Goal: Use online tool/utility: Utilize a website feature to perform a specific function

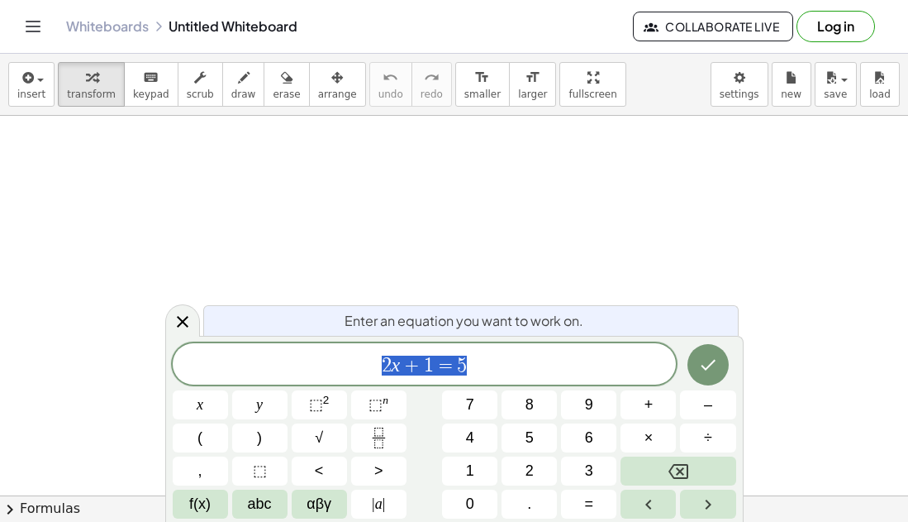
scroll to position [1, 0]
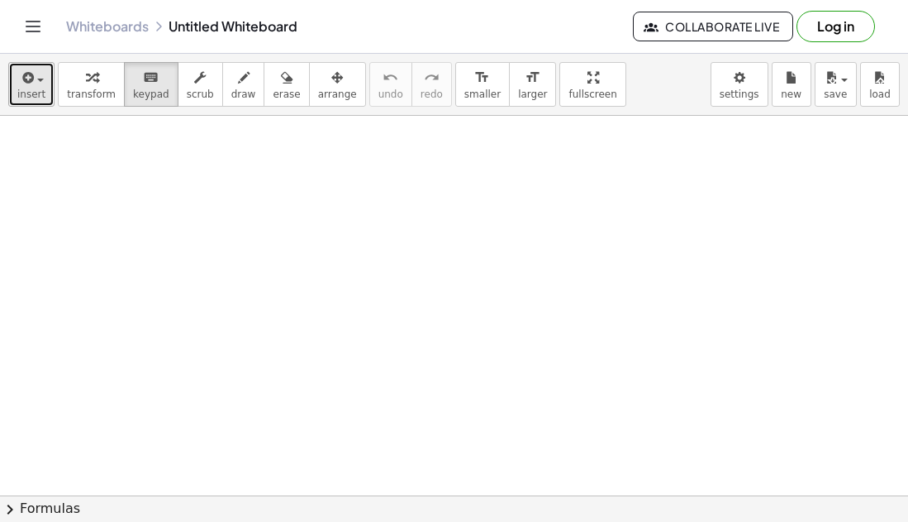
click at [25, 75] on icon "button" at bounding box center [26, 78] width 15 height 20
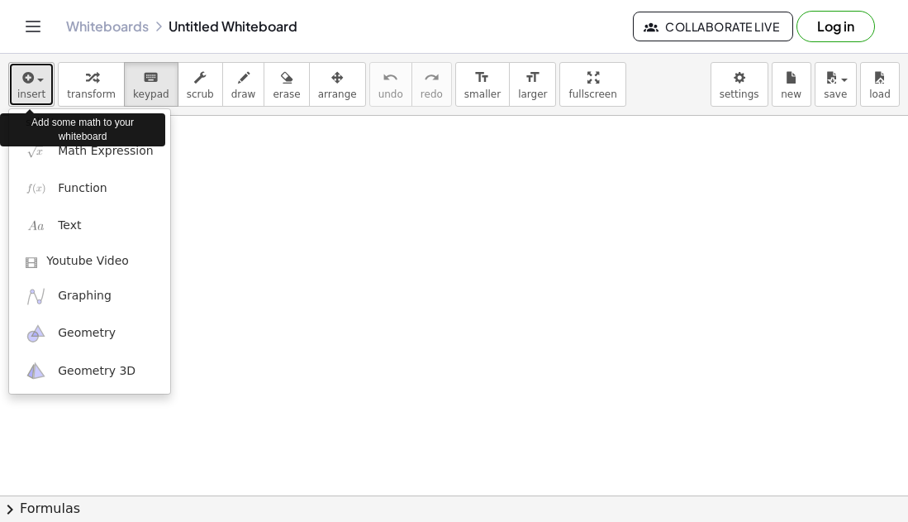
click at [31, 85] on icon "button" at bounding box center [26, 78] width 15 height 20
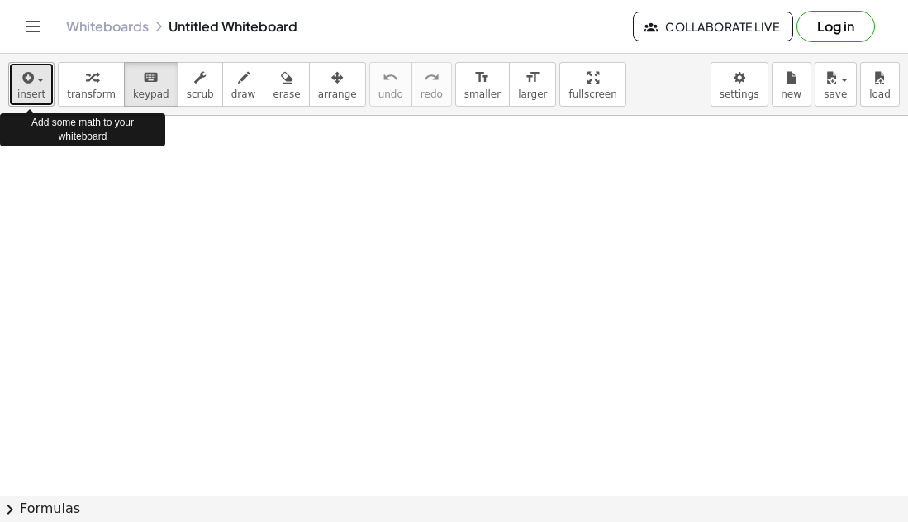
click at [28, 83] on icon "button" at bounding box center [26, 78] width 15 height 20
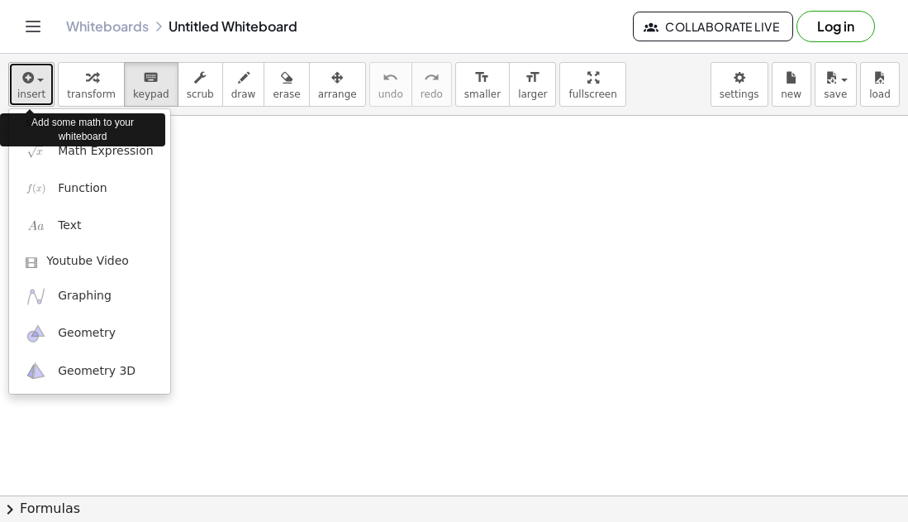
click at [38, 79] on span "button" at bounding box center [40, 80] width 7 height 3
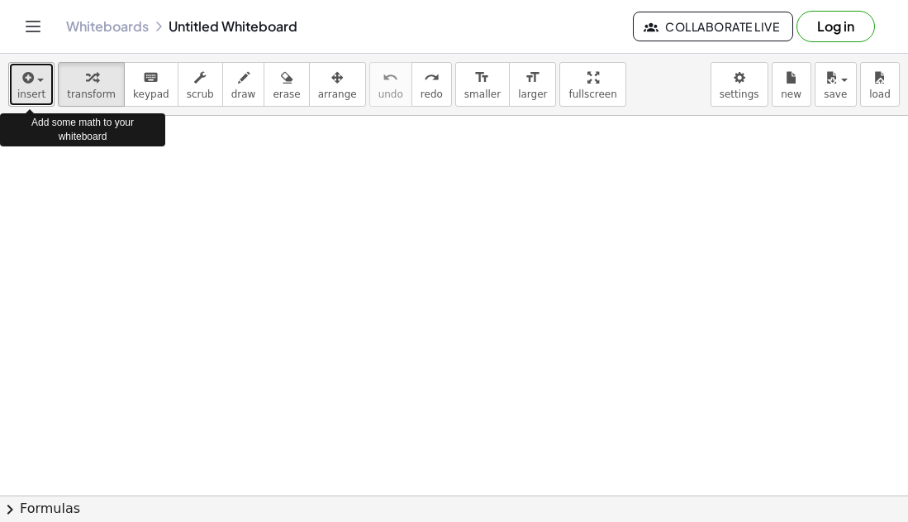
click at [14, 100] on button "insert" at bounding box center [31, 84] width 46 height 45
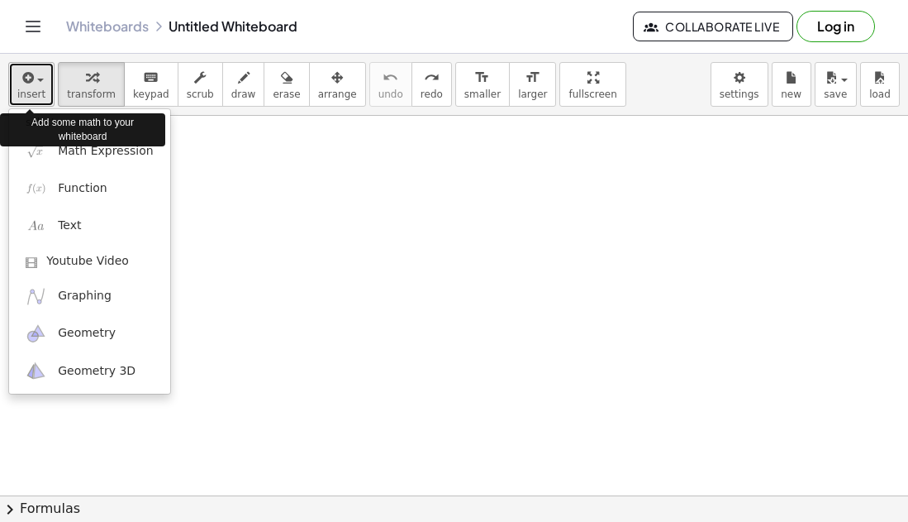
click at [19, 87] on icon "button" at bounding box center [26, 78] width 15 height 20
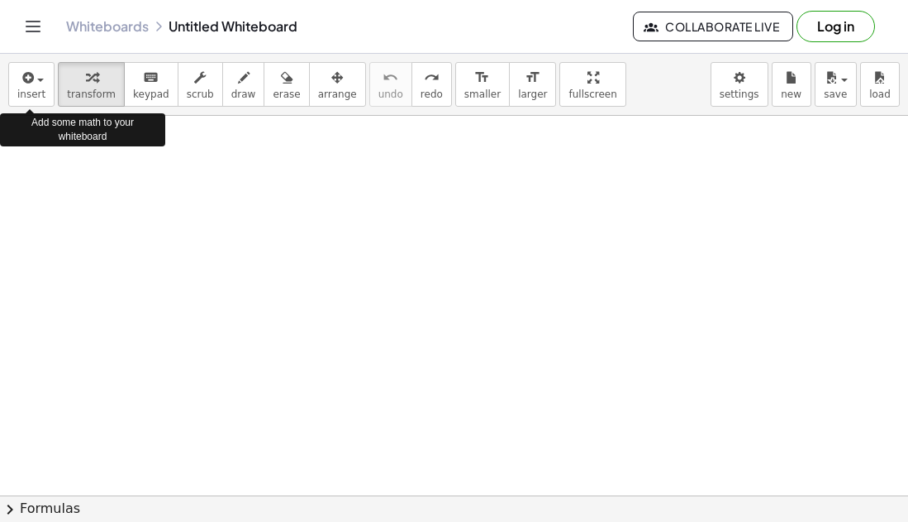
click at [828, 18] on button "Log in" at bounding box center [836, 26] width 79 height 31
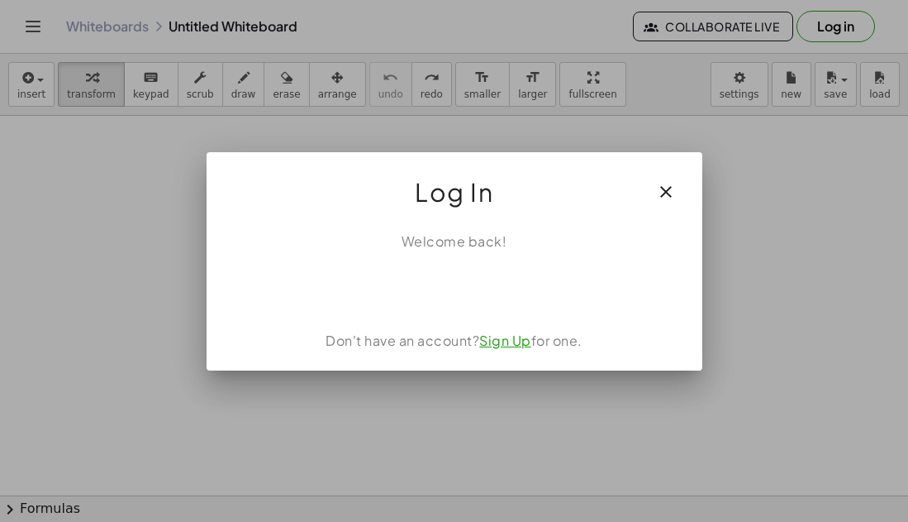
click at [511, 347] on link "Sign Up" at bounding box center [505, 339] width 52 height 17
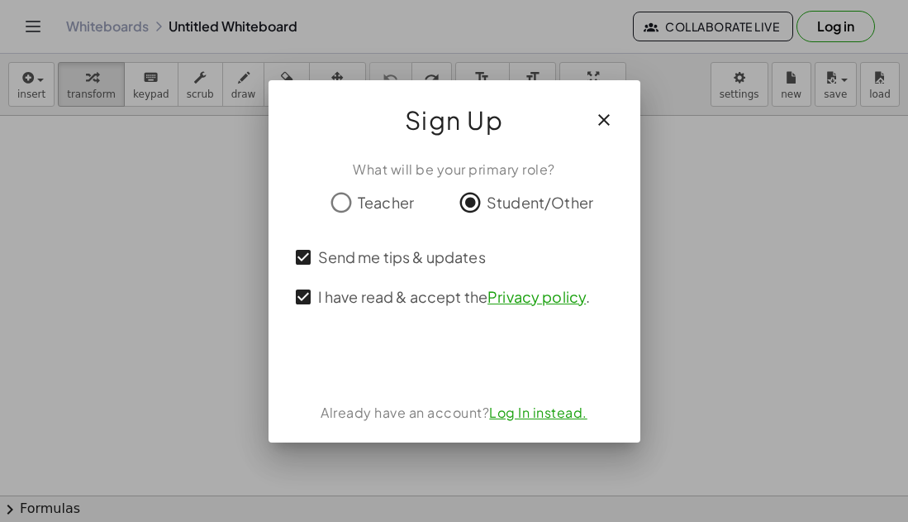
click at [83, 187] on div at bounding box center [454, 261] width 908 height 522
click at [591, 120] on button "button" at bounding box center [604, 120] width 40 height 40
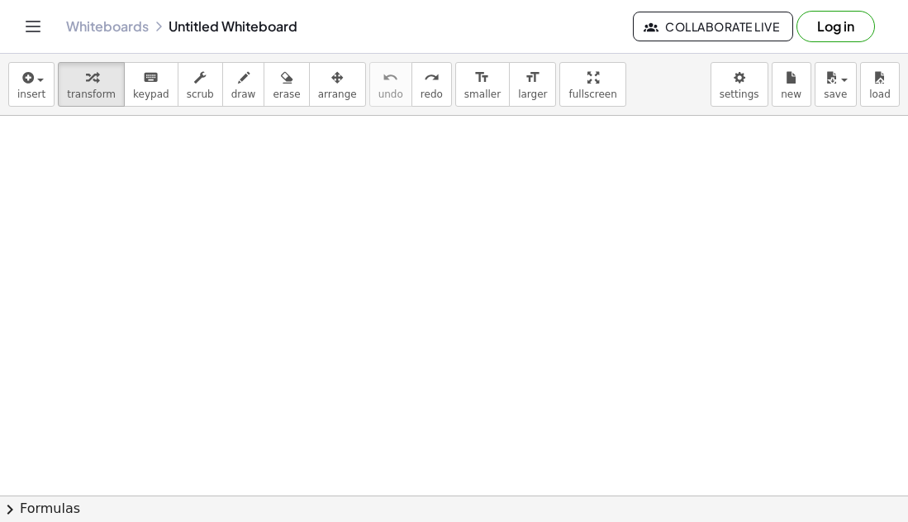
click at [813, 18] on button "Log in" at bounding box center [836, 26] width 79 height 31
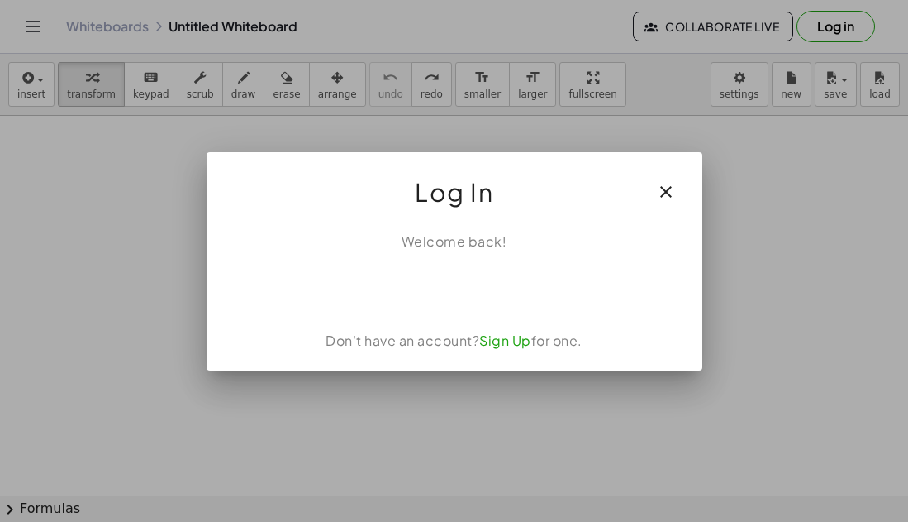
click at [679, 192] on button "button" at bounding box center [666, 192] width 40 height 40
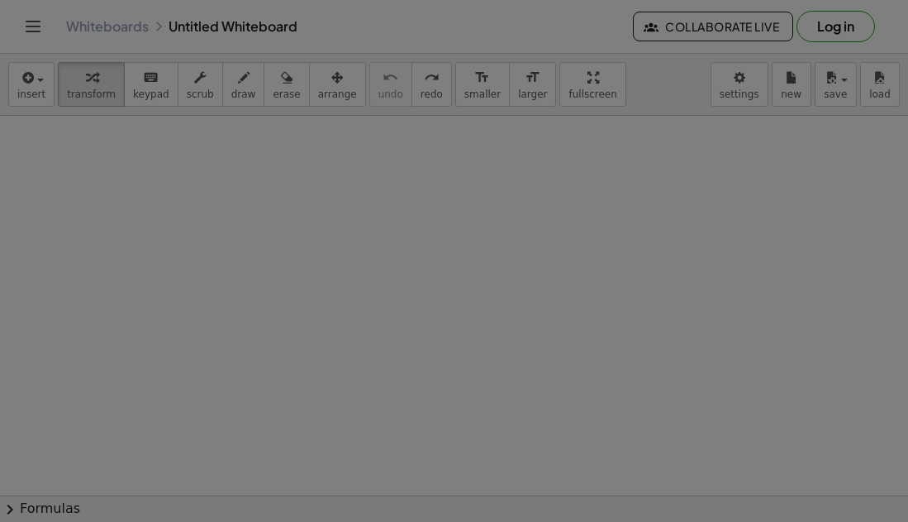
click at [0, 0] on div "× Document Settings These settings are saved with the document you are currentl…" at bounding box center [0, 0] width 0 height 0
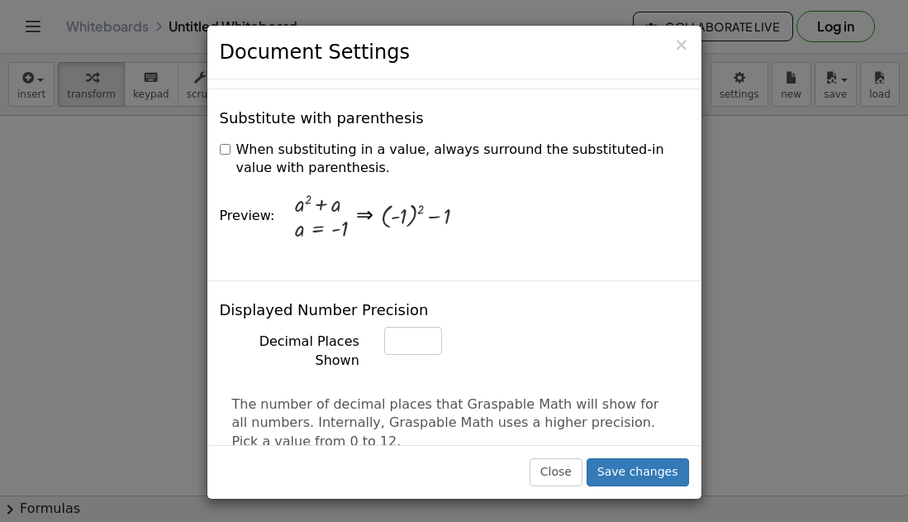
scroll to position [516, 0]
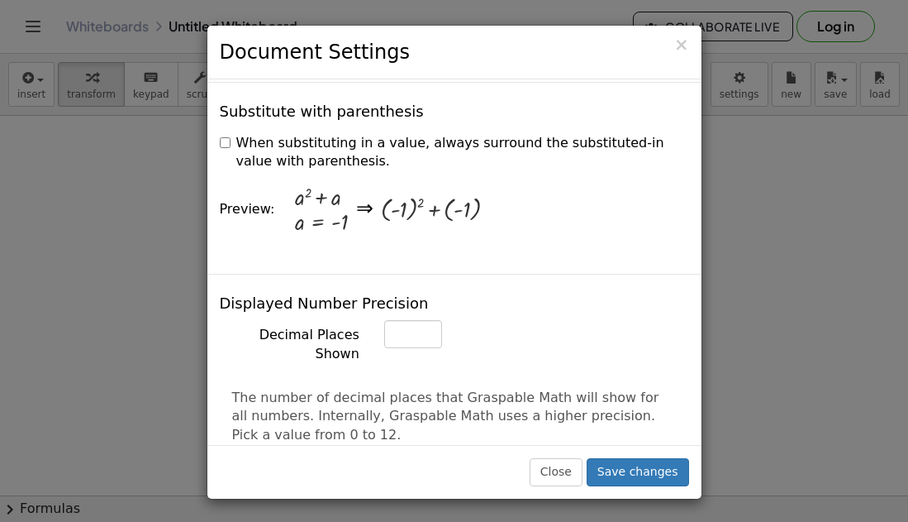
click at [260, 134] on label "When substituting in a value, always surround the substituted-in value with par…" at bounding box center [454, 153] width 469 height 38
click at [272, 134] on label "When substituting in a value, always surround the substituted-in value with par…" at bounding box center [454, 153] width 469 height 38
click at [295, 185] on div at bounding box center [317, 197] width 45 height 24
click at [228, 134] on label "When substituting in a value, always surround the substituted-in value with par…" at bounding box center [454, 153] width 469 height 38
click at [241, 134] on label "When substituting in a value, always surround the substituted-in value with par…" at bounding box center [454, 153] width 469 height 38
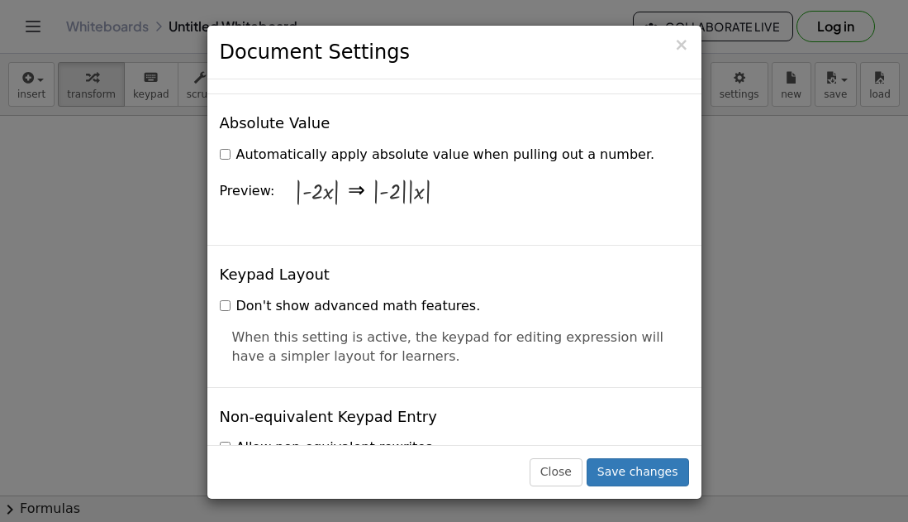
scroll to position [3284, 0]
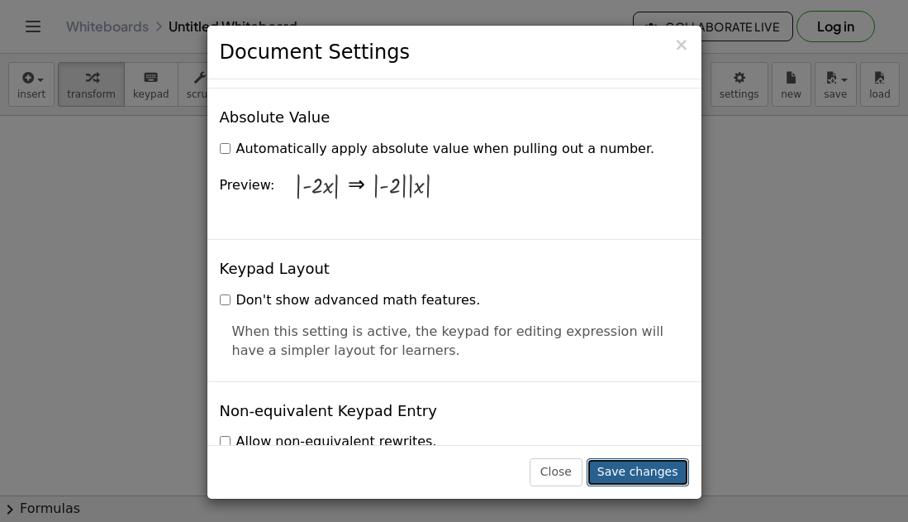
click at [622, 483] on button "Save changes" at bounding box center [638, 472] width 102 height 28
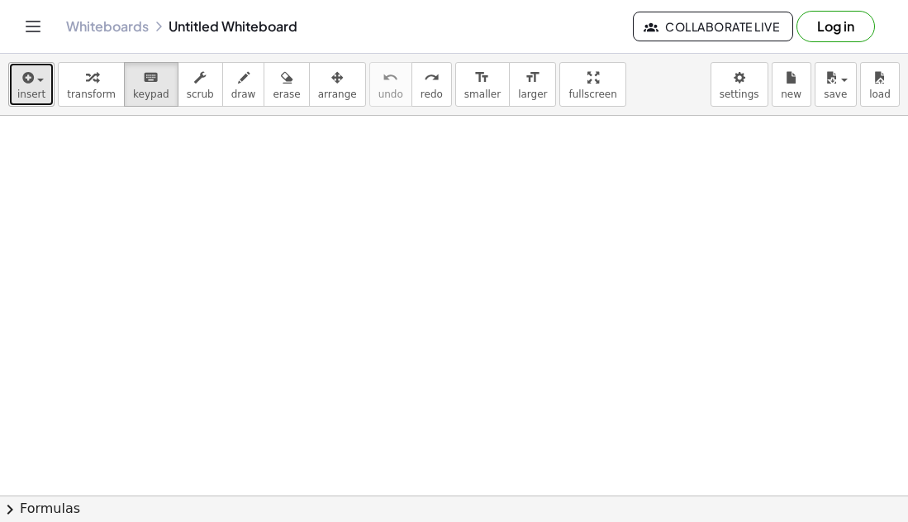
click at [40, 88] on span "insert" at bounding box center [31, 94] width 28 height 12
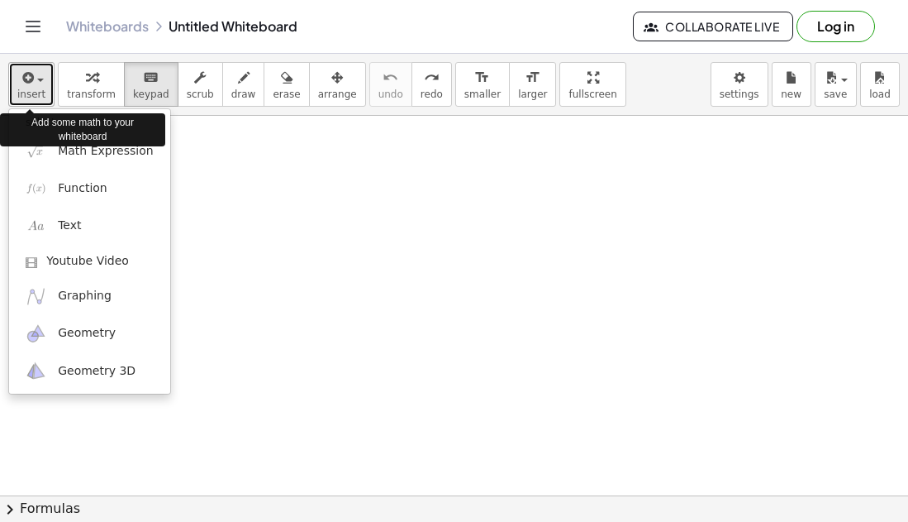
click at [46, 84] on button "insert" at bounding box center [31, 84] width 46 height 45
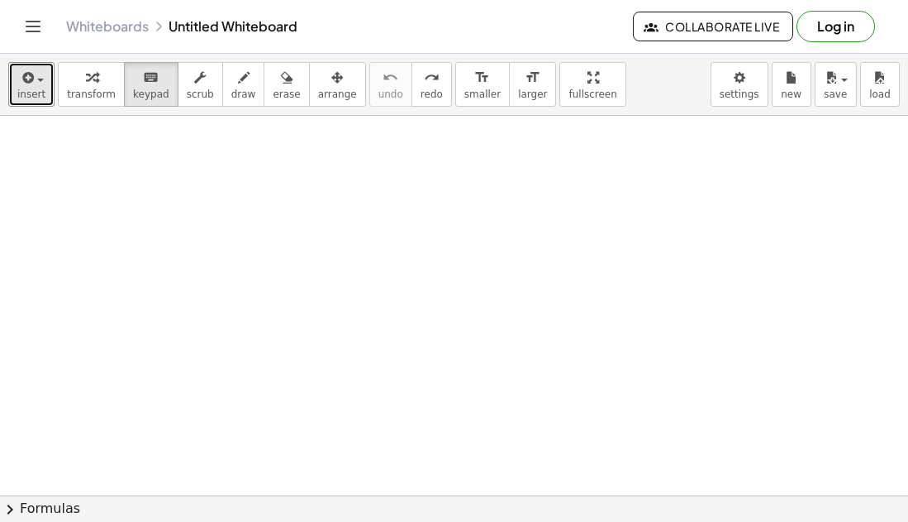
click at [526, 291] on div at bounding box center [454, 504] width 908 height 777
click at [94, 62] on button "transform" at bounding box center [91, 84] width 67 height 45
click at [245, 275] on div at bounding box center [454, 504] width 908 height 777
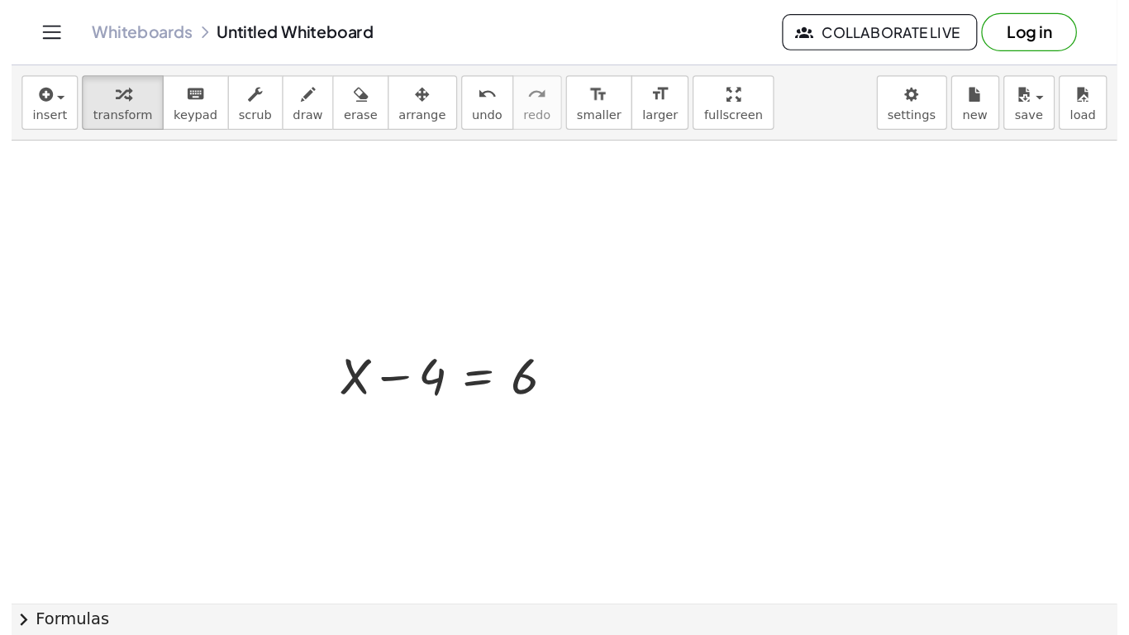
scroll to position [0, 0]
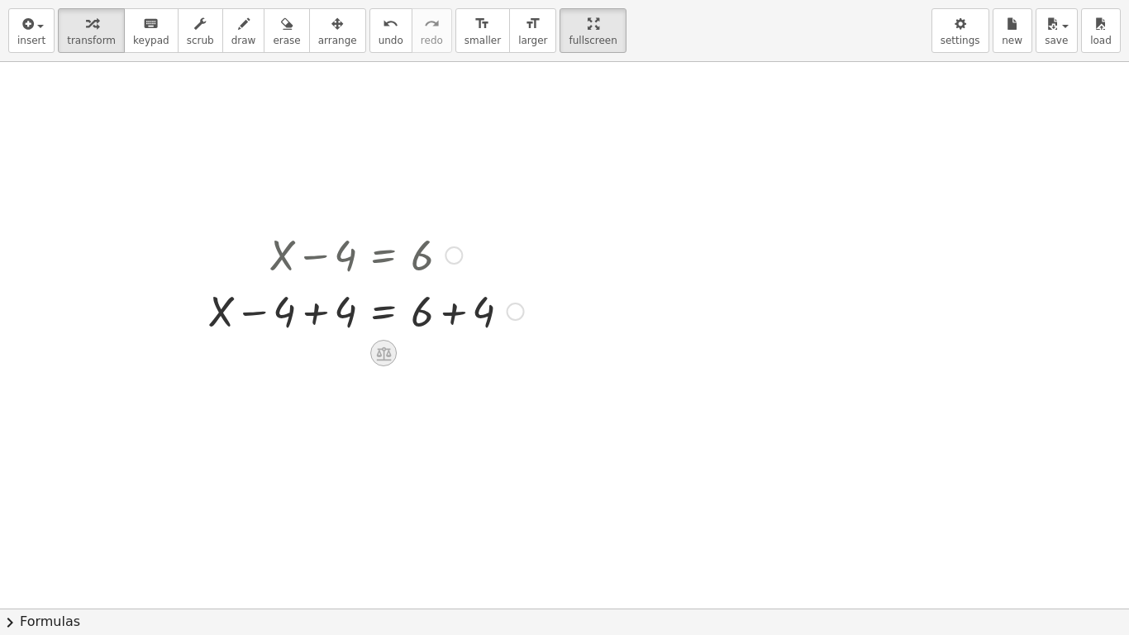
click at [382, 352] on icon at bounding box center [383, 353] width 17 height 17
click at [381, 359] on span "×" at bounding box center [384, 353] width 10 height 24
click at [43, 521] on button "chevron_right Formulas" at bounding box center [564, 621] width 1129 height 26
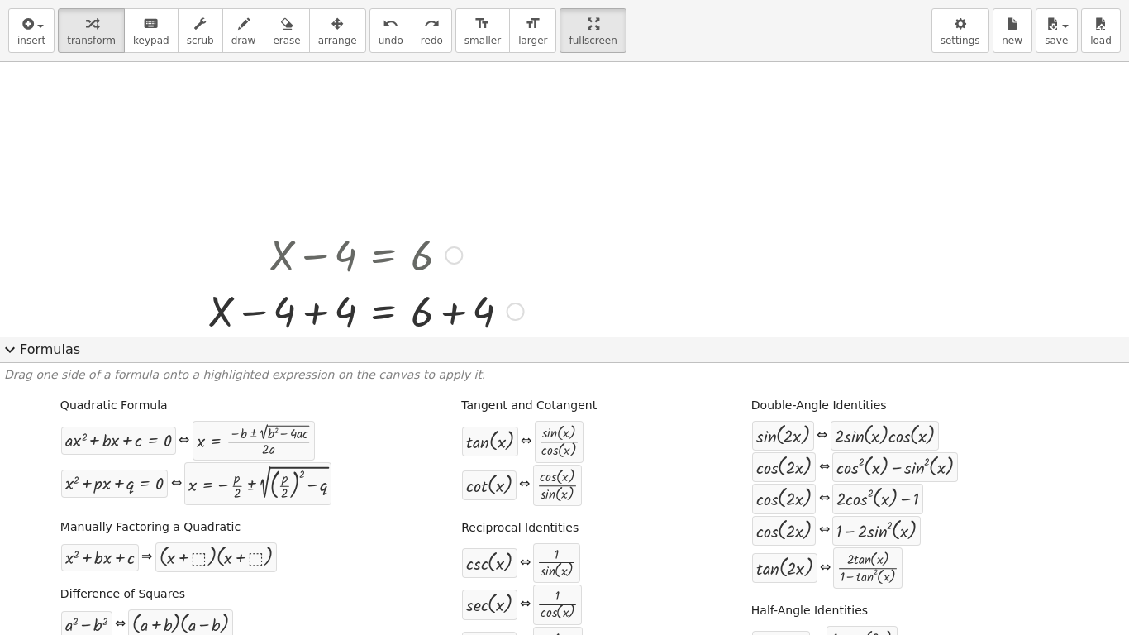
click at [44, 356] on button "expand_more Formulas" at bounding box center [564, 349] width 1129 height 26
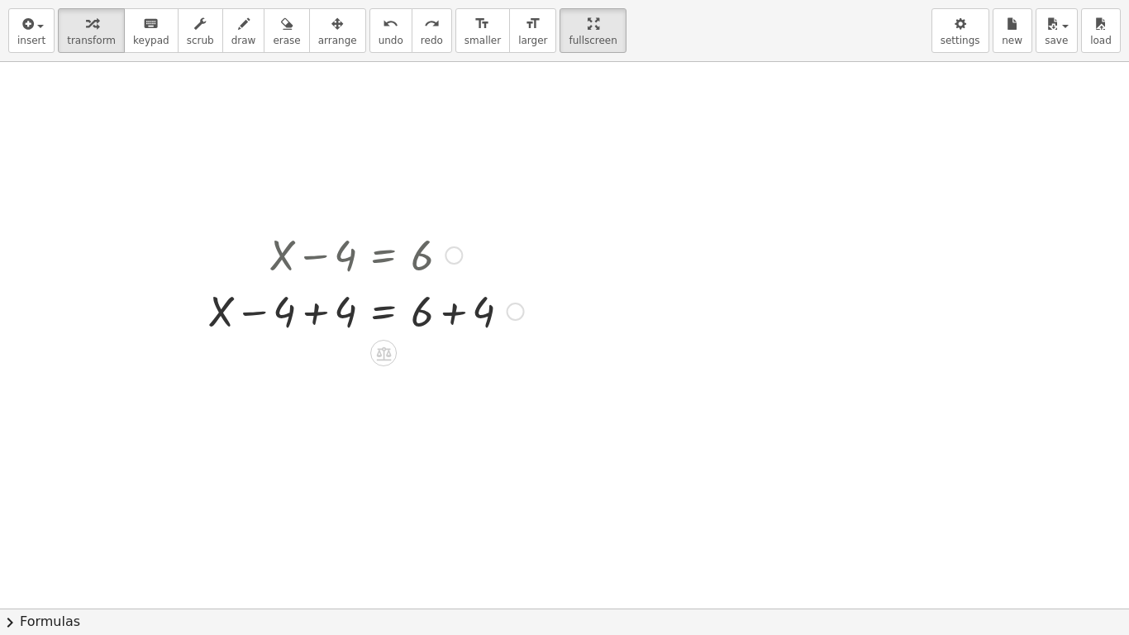
click at [542, 505] on div at bounding box center [564, 608] width 1129 height 1093
click at [83, 36] on span "transform" at bounding box center [91, 41] width 49 height 12
click at [36, 29] on div "button" at bounding box center [31, 23] width 28 height 20
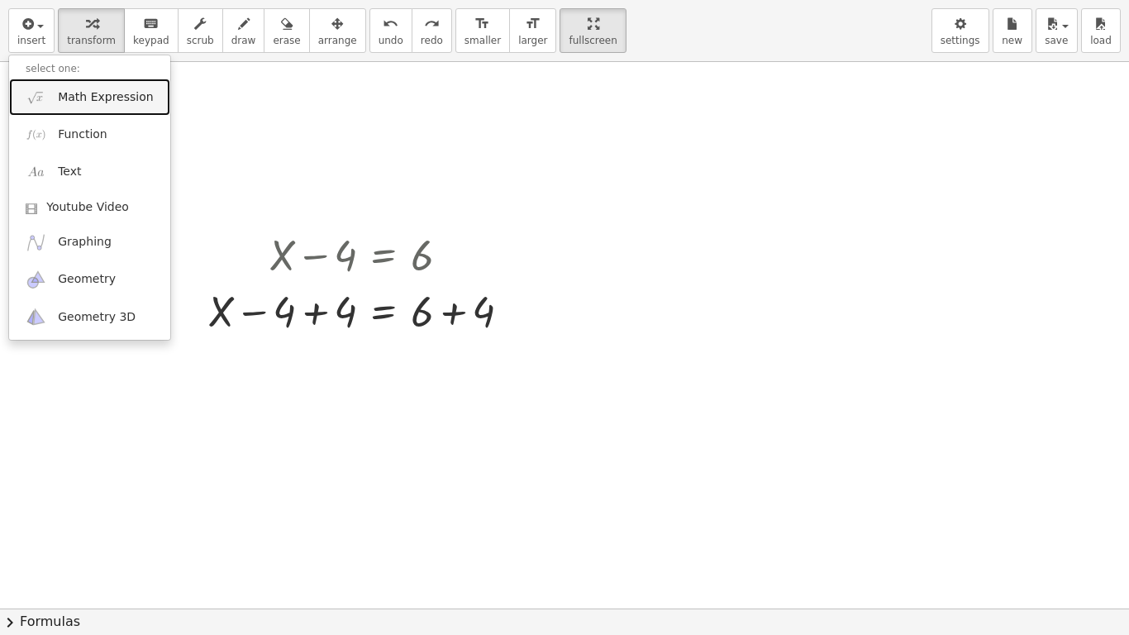
click at [89, 98] on span "Math Expression" at bounding box center [105, 97] width 95 height 17
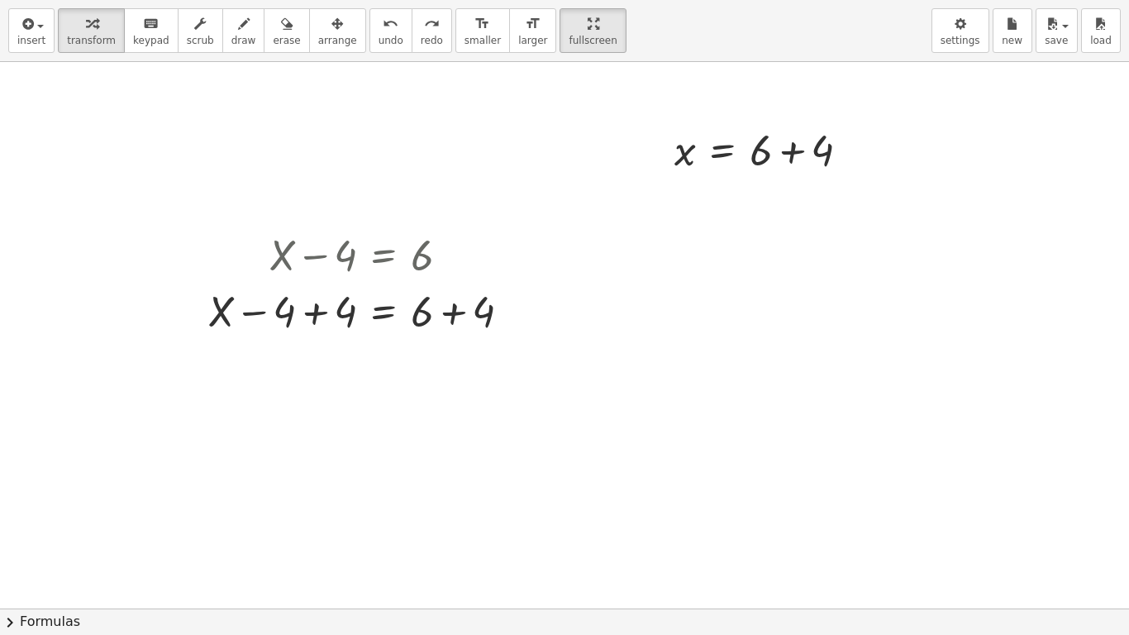
drag, startPoint x: 651, startPoint y: 112, endPoint x: 937, endPoint y: 219, distance: 305.5
click at [907, 219] on div at bounding box center [564, 608] width 1129 height 1093
click at [750, 159] on div at bounding box center [768, 149] width 205 height 56
drag, startPoint x: 719, startPoint y: 150, endPoint x: 295, endPoint y: 310, distance: 453.3
click at [295, 310] on div "+ X − 4 = 6 + X − 4 + 4 = + 6 + 4 x = + 6 + 4 x = + 6 + 4" at bounding box center [564, 608] width 1129 height 1093
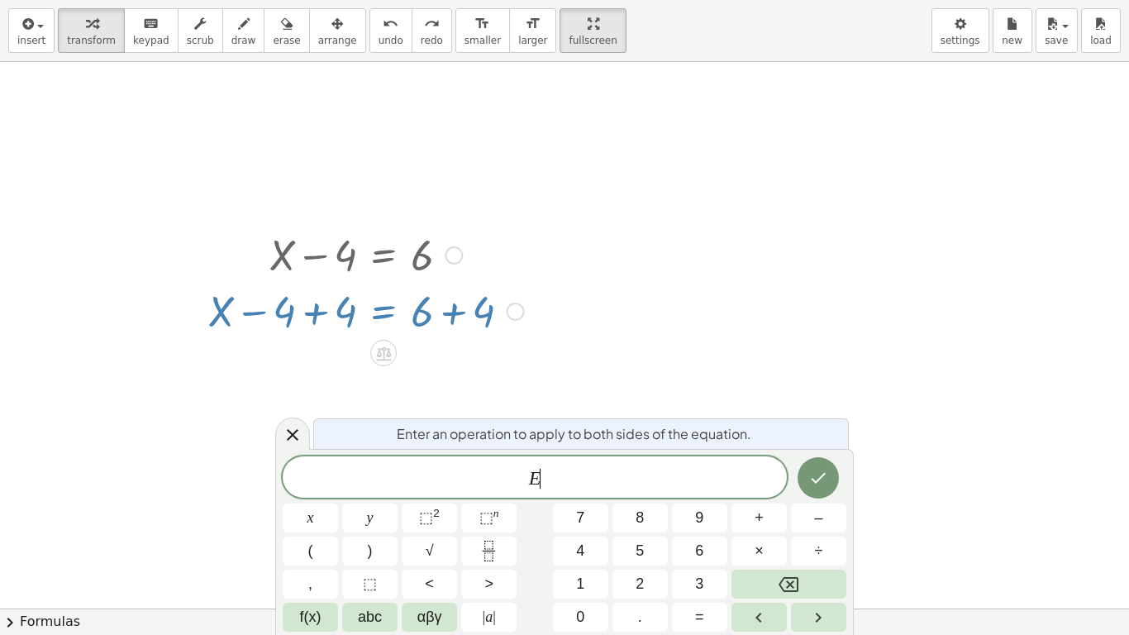
scroll to position [6, 0]
click at [288, 438] on icon at bounding box center [293, 435] width 12 height 12
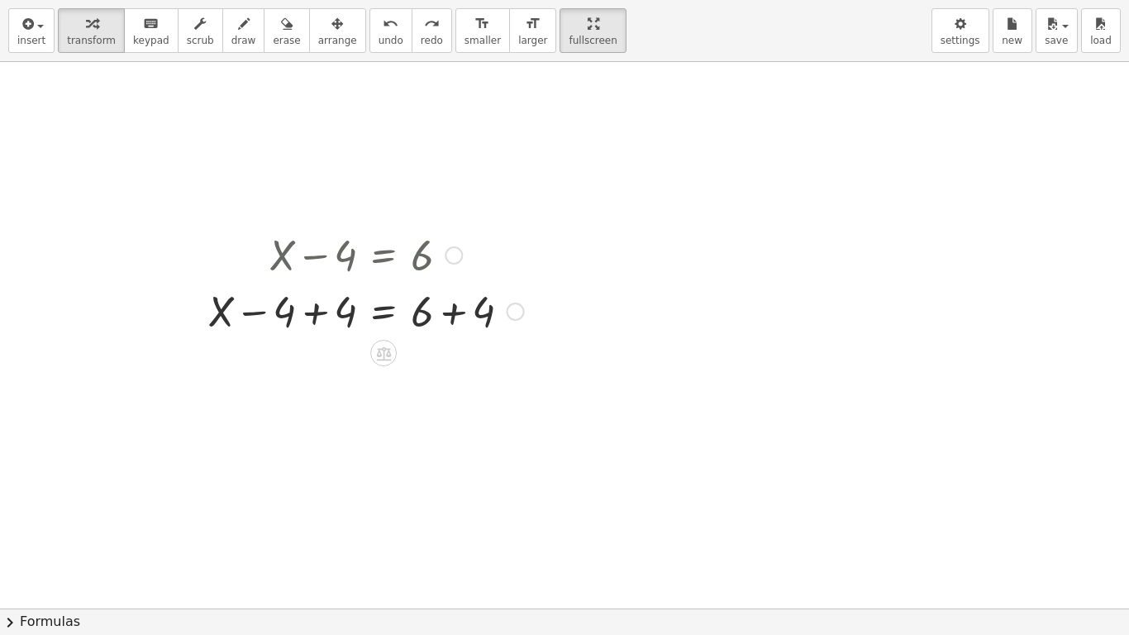
scroll to position [7, 0]
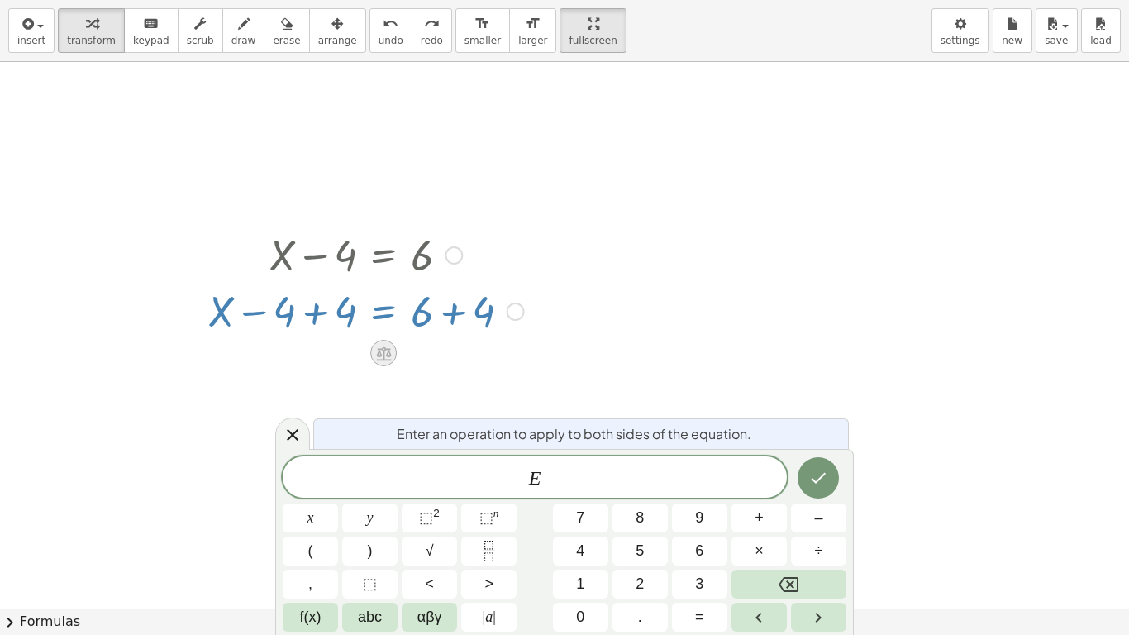
click at [376, 356] on icon at bounding box center [383, 353] width 17 height 17
click at [288, 445] on div at bounding box center [292, 433] width 35 height 32
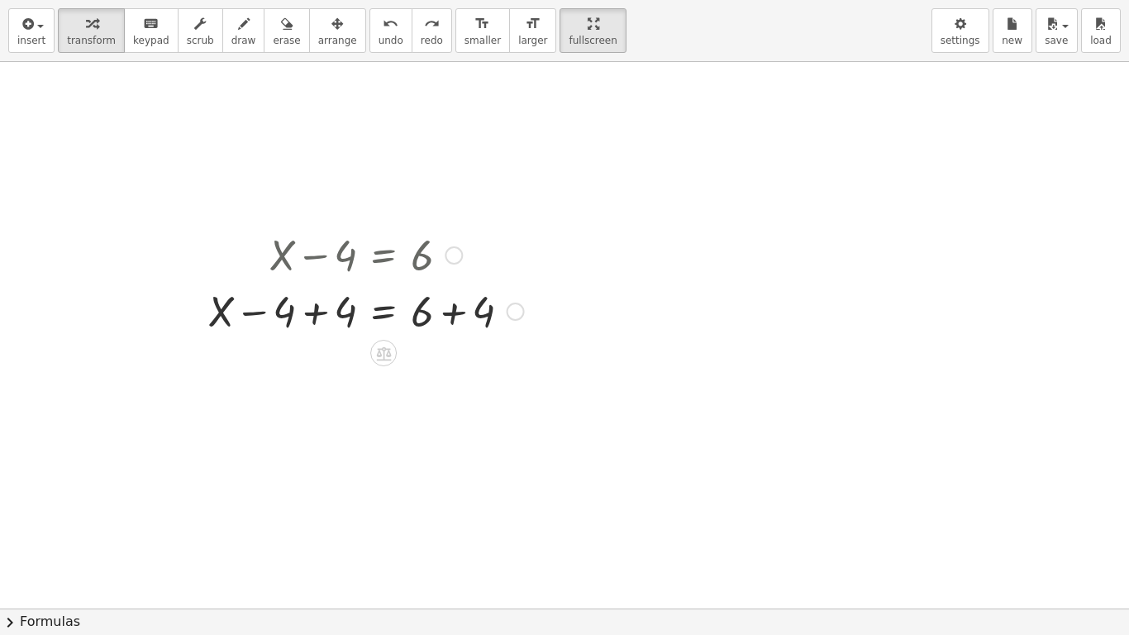
scroll to position [7, 0]
click at [380, 360] on icon at bounding box center [383, 353] width 15 height 14
click at [309, 348] on div "+" at bounding box center [317, 353] width 26 height 26
click at [375, 356] on icon at bounding box center [383, 353] width 17 height 17
click at [445, 350] on icon at bounding box center [449, 352] width 15 height 15
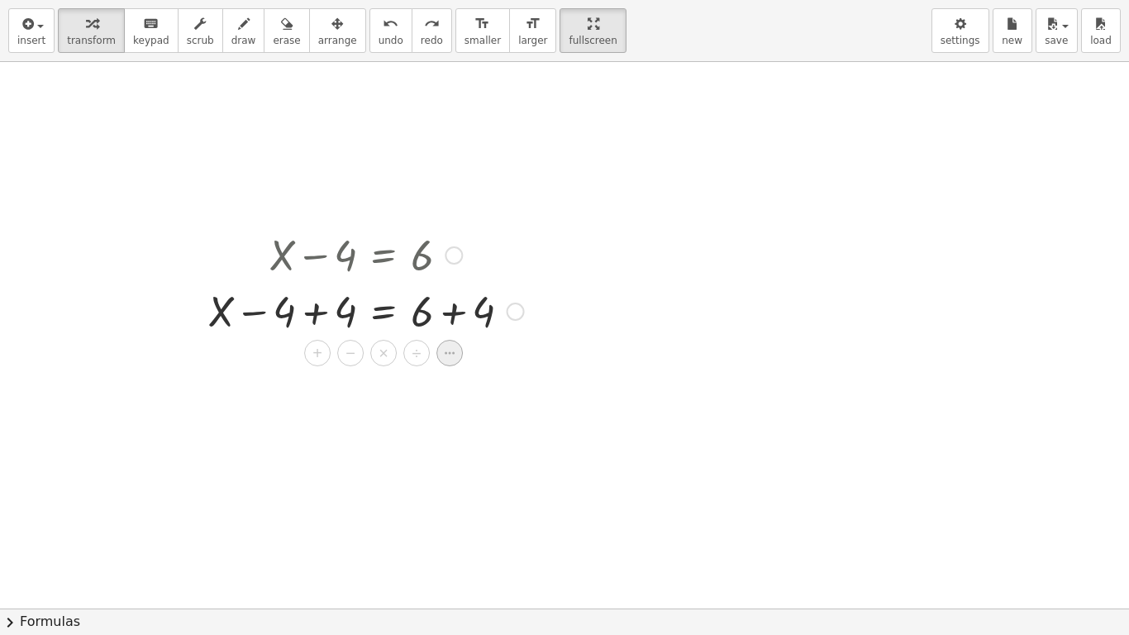
scroll to position [8, 0]
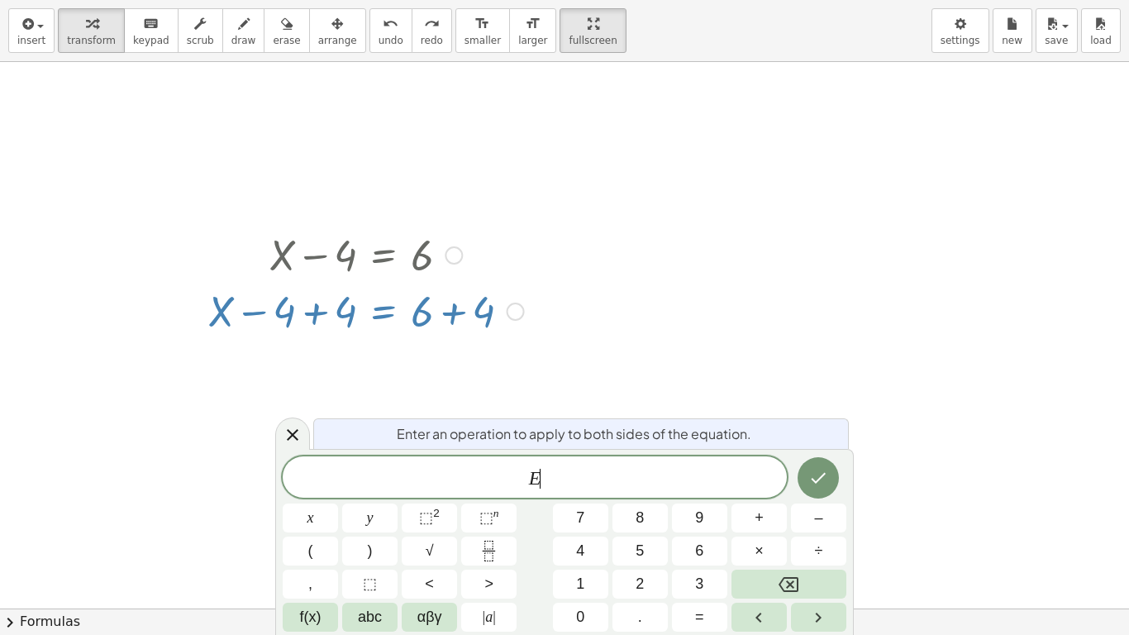
click at [822, 479] on icon "Done" at bounding box center [818, 478] width 20 height 20
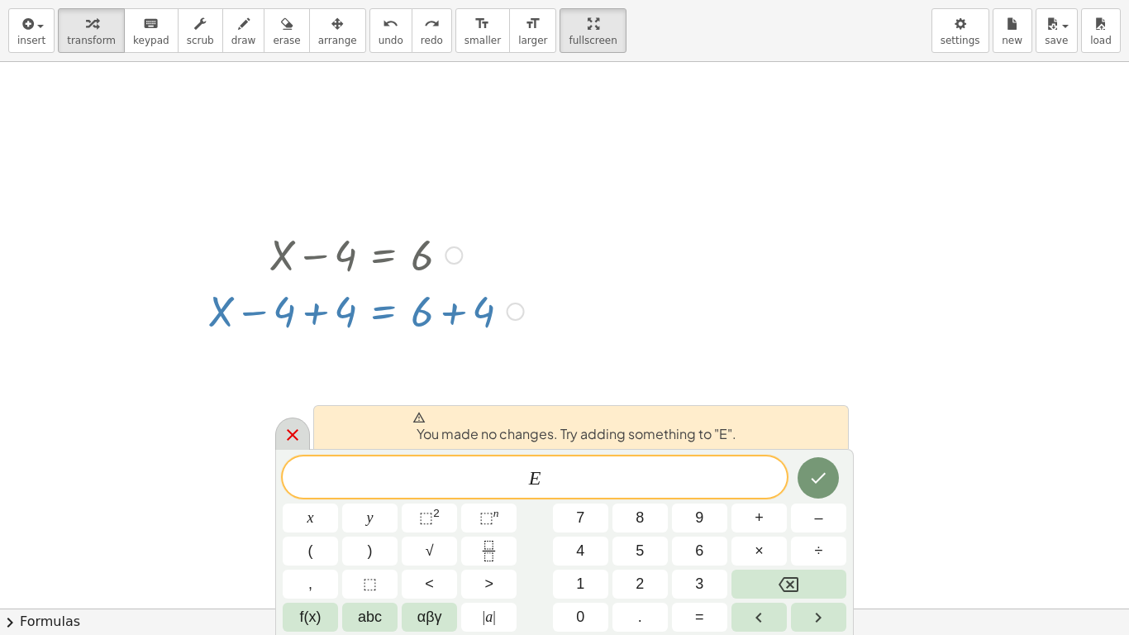
click at [288, 436] on icon at bounding box center [293, 435] width 20 height 20
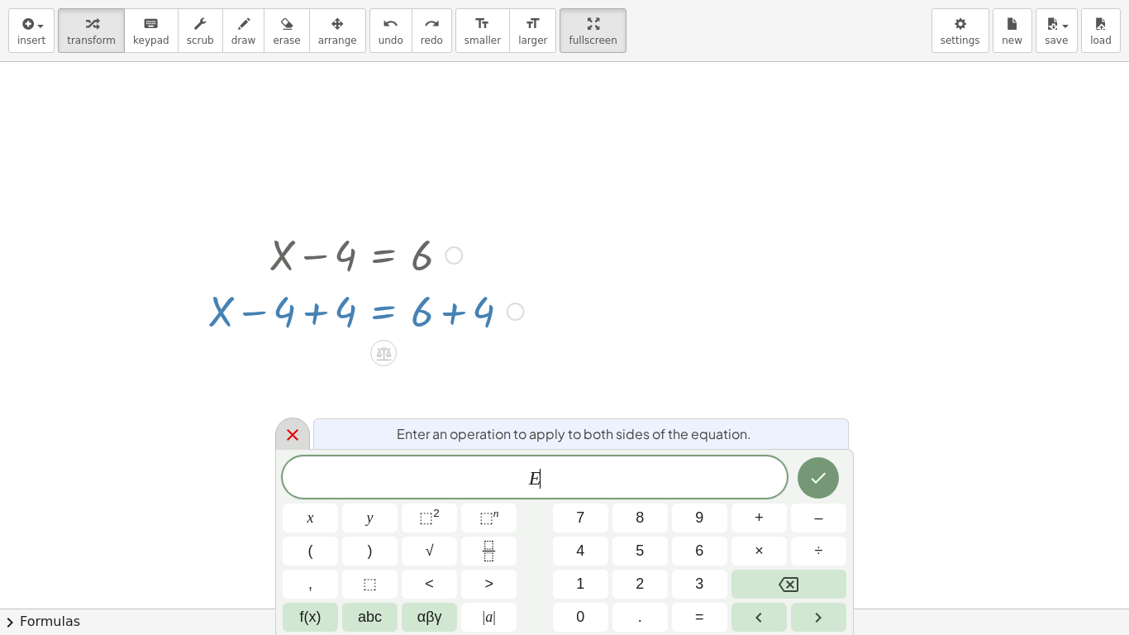
scroll to position [9, 0]
click at [302, 450] on div "Enter an operation to apply to both sides of the equation. E ​ x y ⬚ 2 ⬚ n 7 8 …" at bounding box center [564, 542] width 579 height 186
click at [288, 428] on icon at bounding box center [293, 435] width 20 height 20
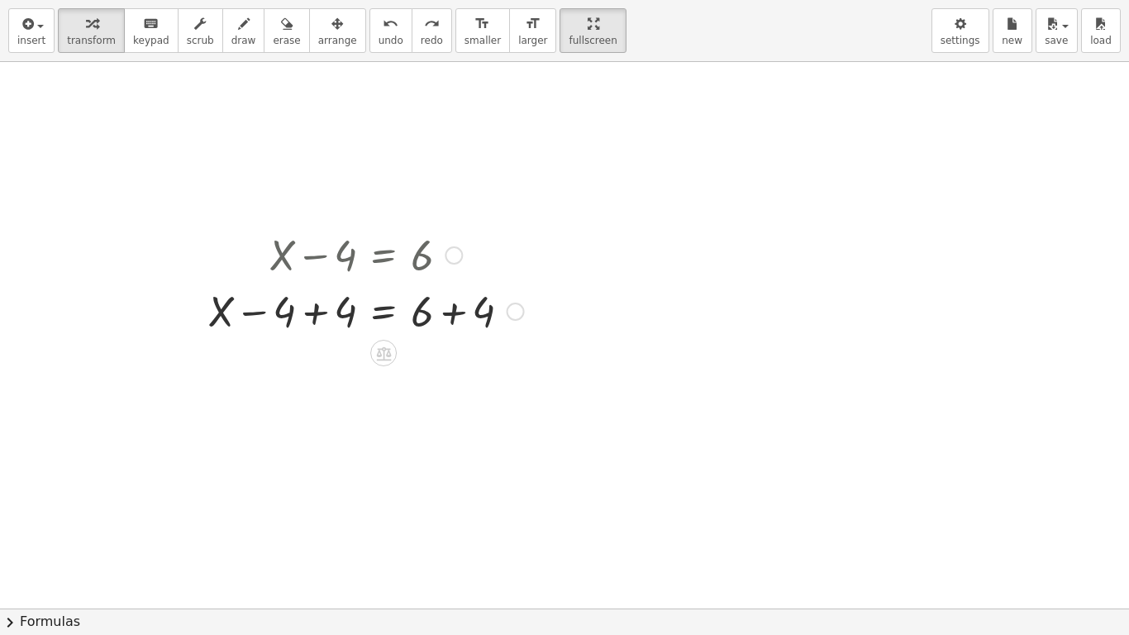
scroll to position [10, 0]
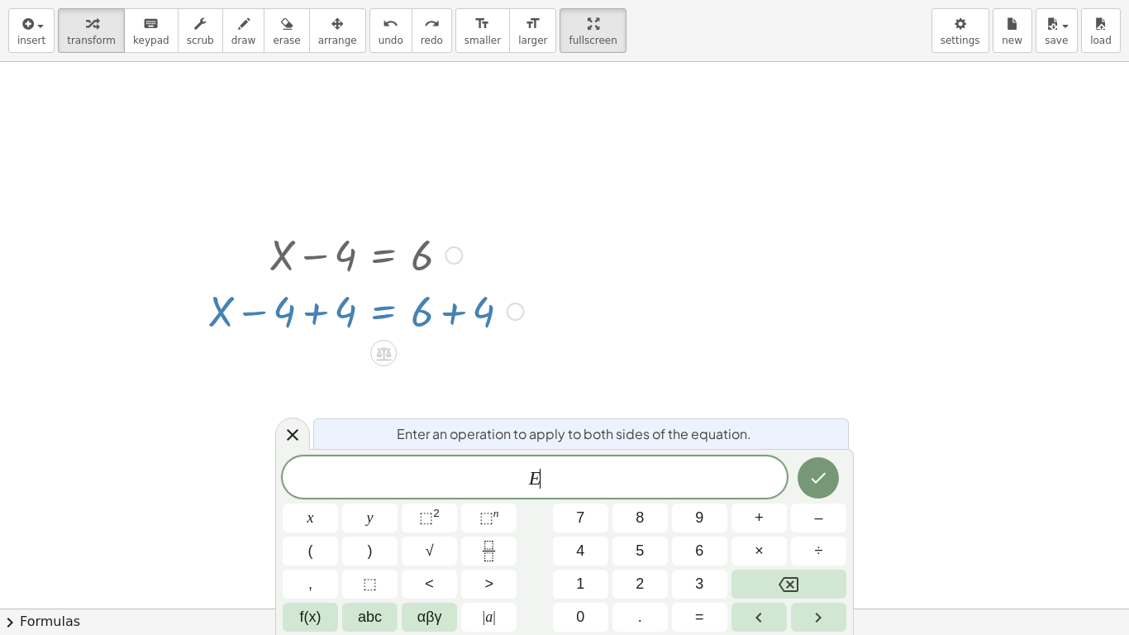
click at [288, 450] on div "Enter an operation to apply to both sides of the equation. E ​ x y ⬚ 2 ⬚ n 7 8 …" at bounding box center [564, 542] width 579 height 186
click at [297, 437] on icon at bounding box center [293, 435] width 20 height 20
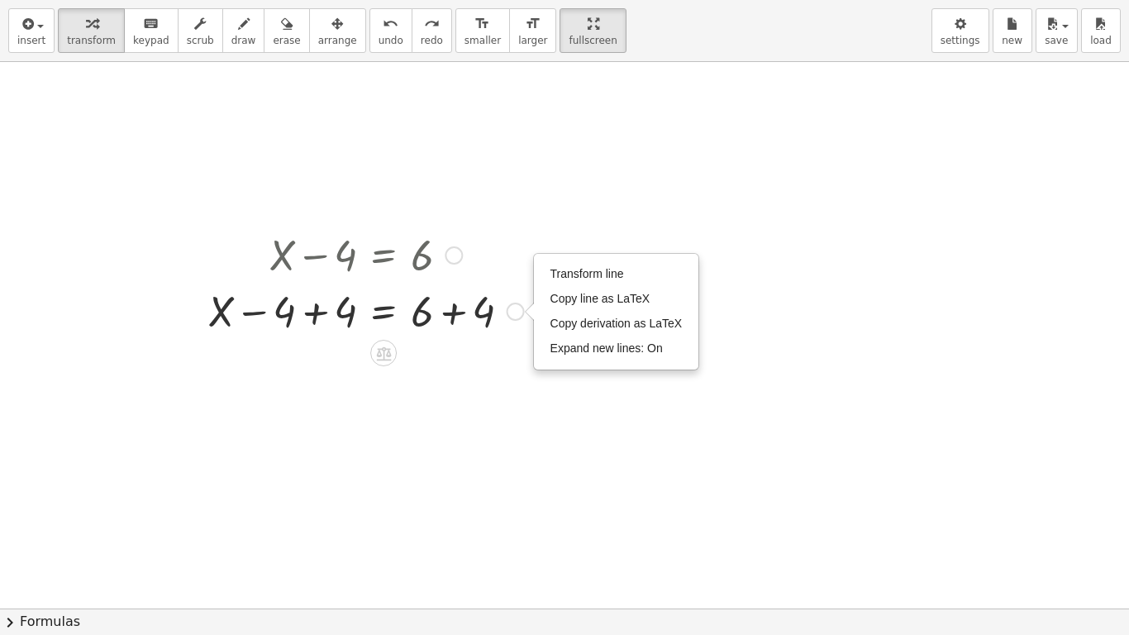
scroll to position [11, 0]
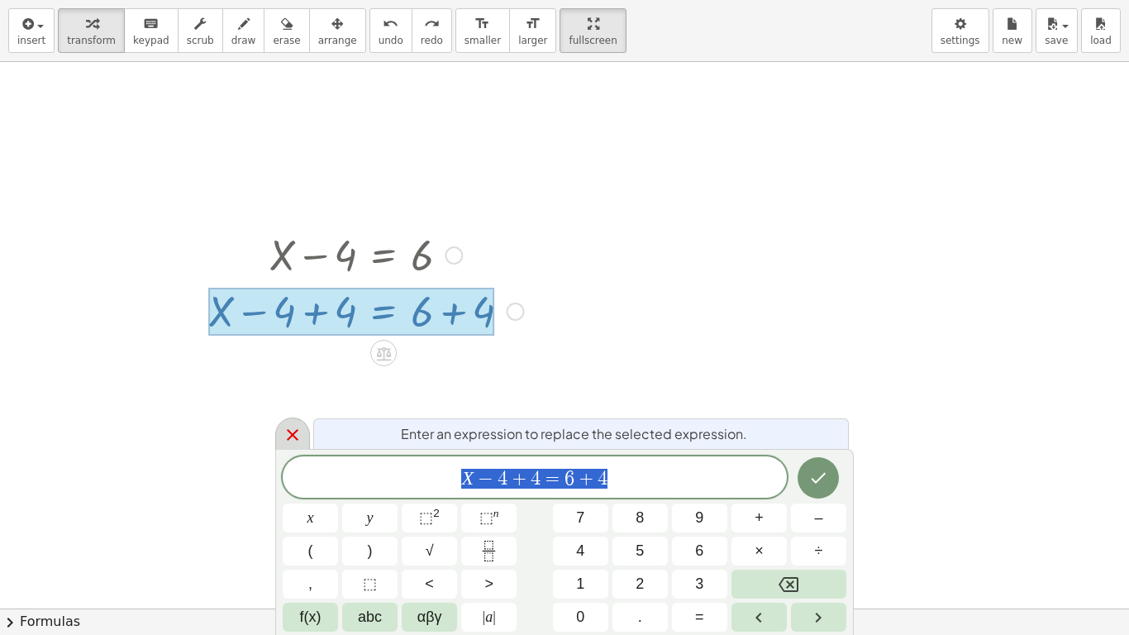
click at [290, 447] on div at bounding box center [292, 433] width 35 height 32
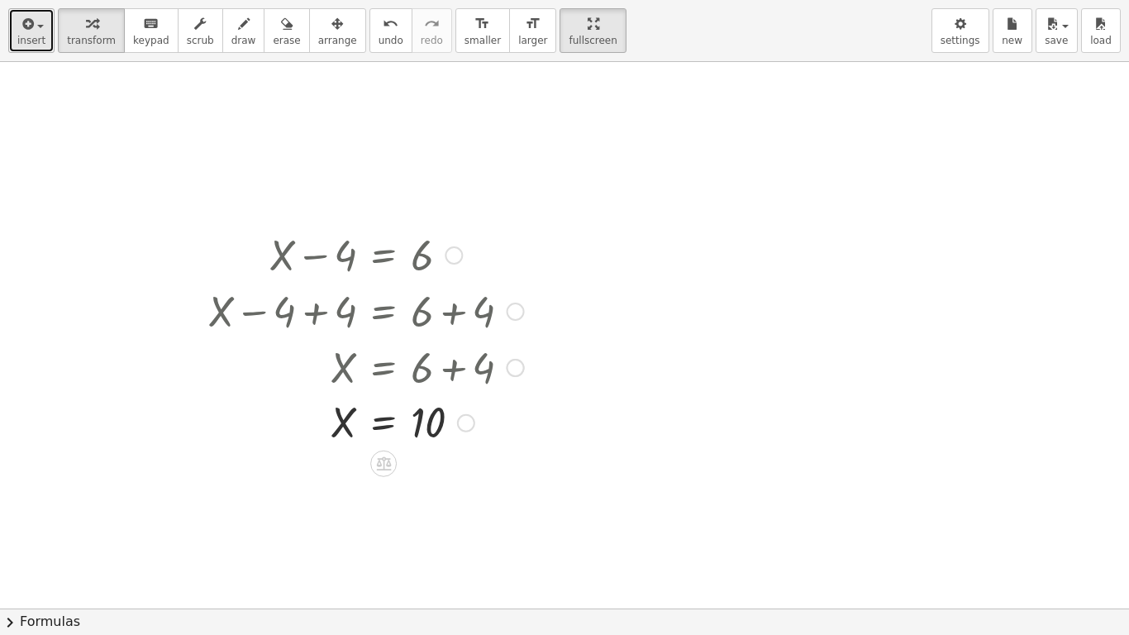
click at [38, 37] on span "insert" at bounding box center [31, 41] width 28 height 12
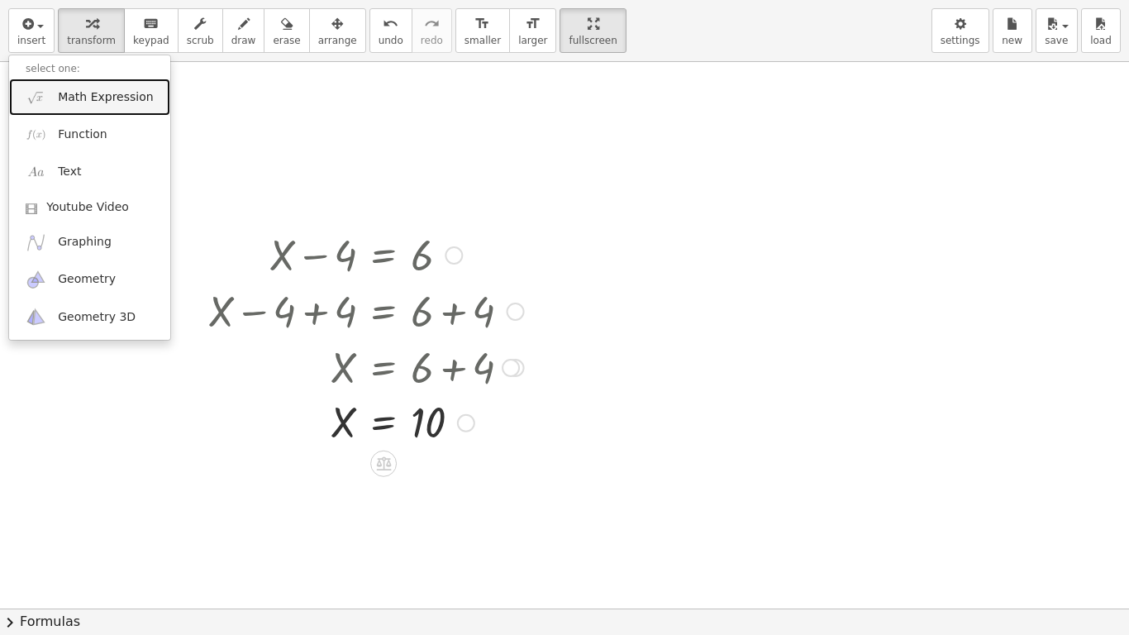
click at [51, 102] on link "Math Expression" at bounding box center [89, 97] width 161 height 37
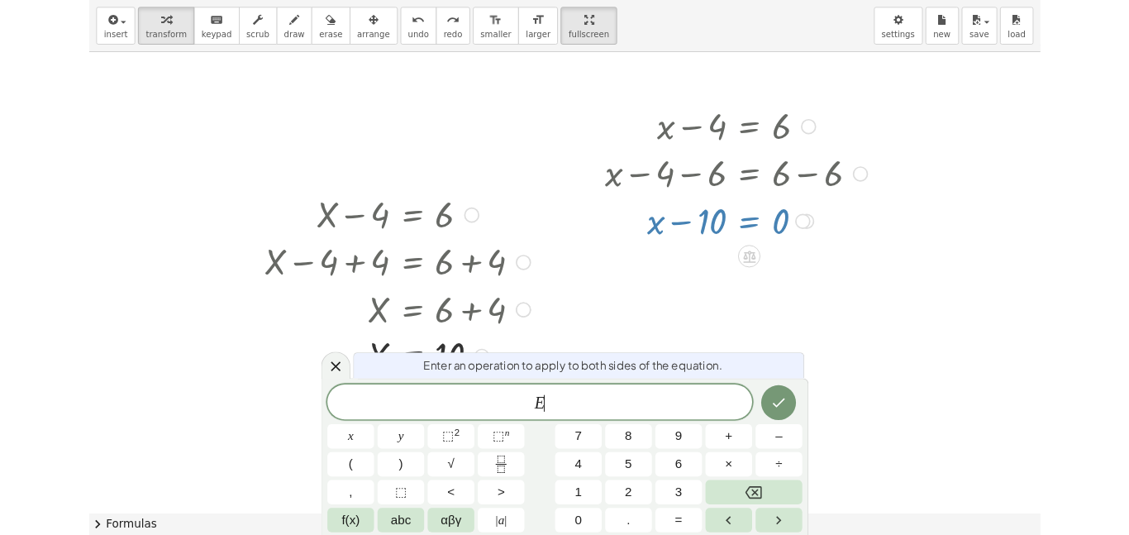
scroll to position [17, 0]
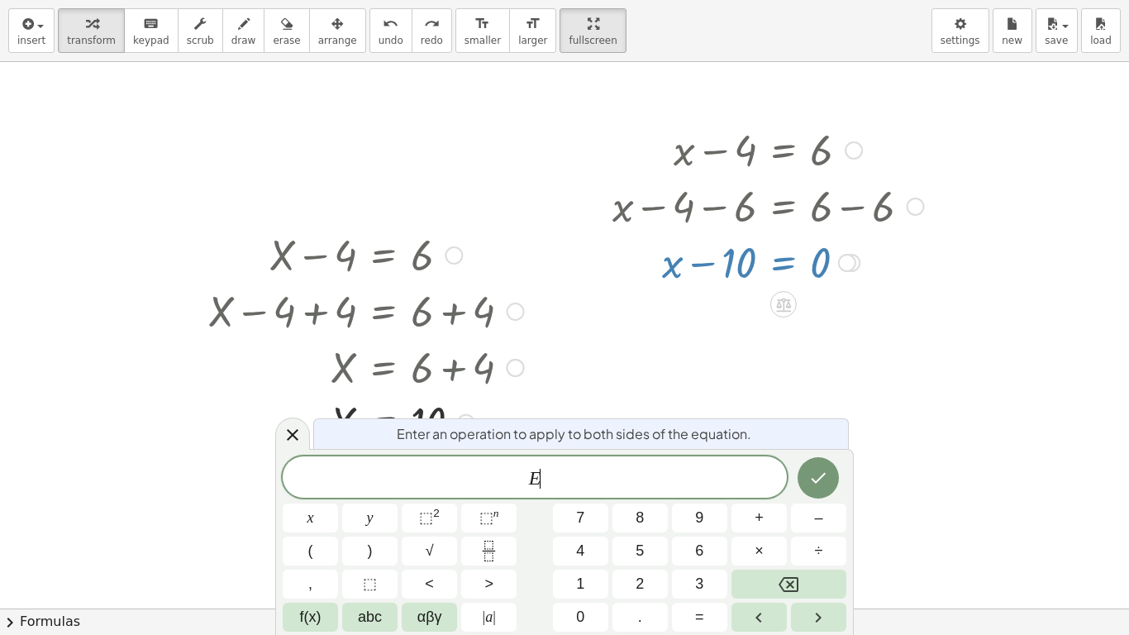
click at [269, 450] on div "+ X − 4 = 6 + X − 4 + 4 = + 6 + 4 + X + 0 = + 6 + 4 X = + 6 + 4 X = 10" at bounding box center [359, 336] width 353 height 231
click at [288, 429] on icon at bounding box center [293, 435] width 20 height 20
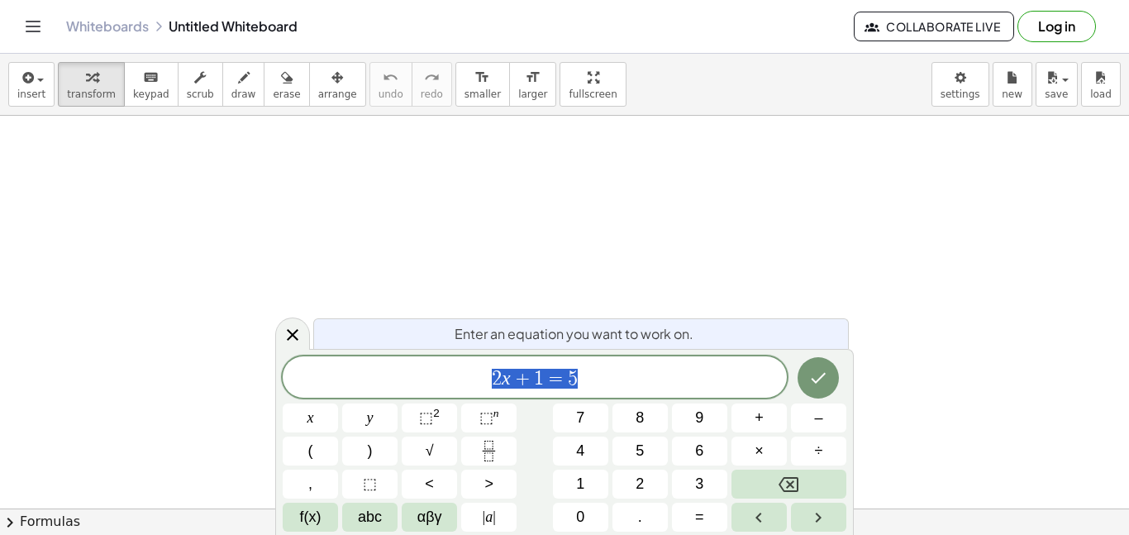
scroll to position [1, 0]
click at [813, 379] on icon "Done" at bounding box center [819, 378] width 15 height 11
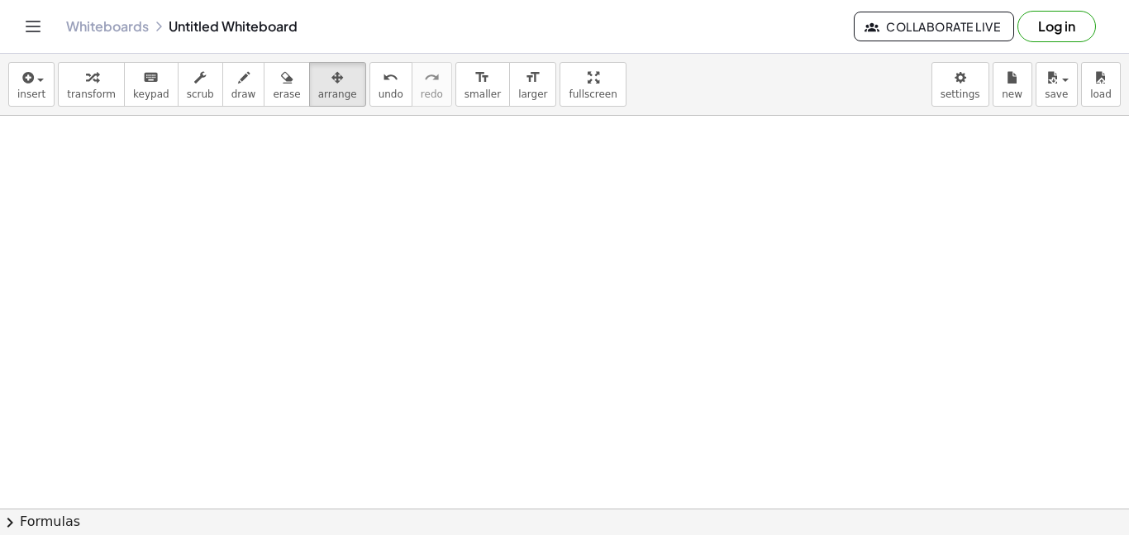
scroll to position [1299, 0]
